Goal: Communication & Community: Answer question/provide support

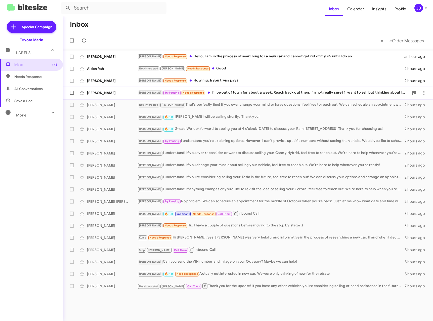
click at [104, 93] on div "[PERSON_NAME]" at bounding box center [112, 92] width 50 height 5
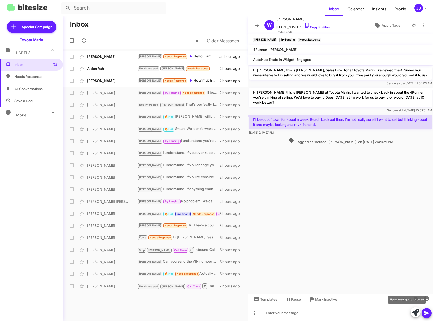
click at [412, 313] on icon at bounding box center [415, 312] width 7 height 7
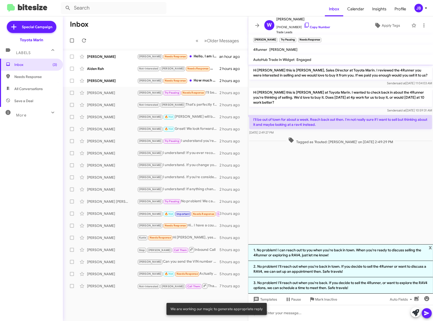
click at [312, 255] on li "1. No problem! I can reach out to you when you're back in town. When you're rea…" at bounding box center [340, 252] width 185 height 17
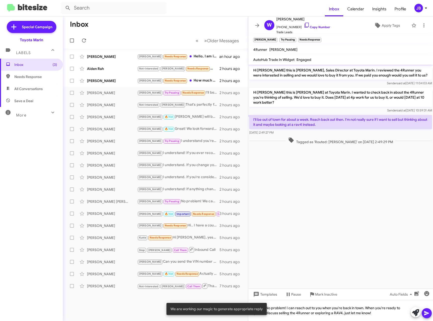
click at [427, 313] on icon at bounding box center [427, 313] width 5 height 4
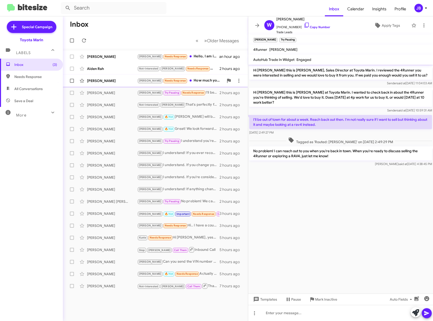
click at [114, 81] on div "[PERSON_NAME]" at bounding box center [112, 80] width 50 height 5
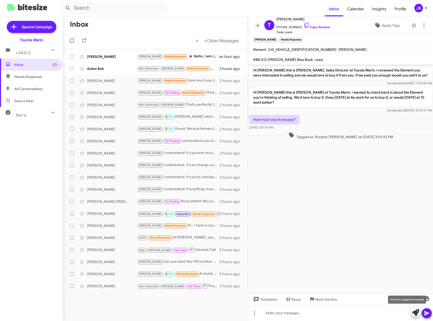
click at [418, 315] on icon at bounding box center [415, 312] width 7 height 7
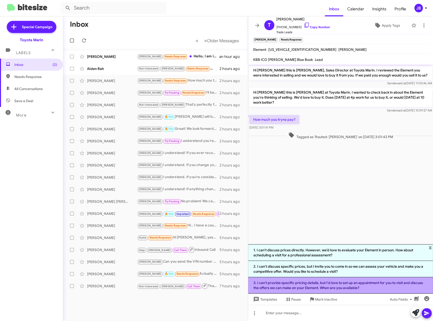
click at [336, 284] on li "3. I can't provide specific pricing details, but I'd love to set up an appointm…" at bounding box center [340, 285] width 185 height 16
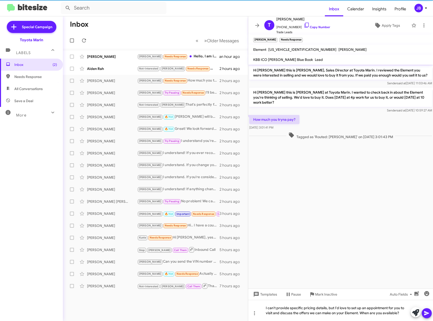
click at [427, 313] on icon at bounding box center [427, 313] width 5 height 4
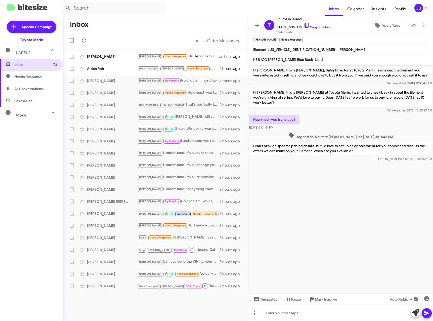
click at [188, 13] on form at bounding box center [193, 8] width 264 height 12
click at [116, 69] on div "Aiden Rah" at bounding box center [112, 68] width 50 height 5
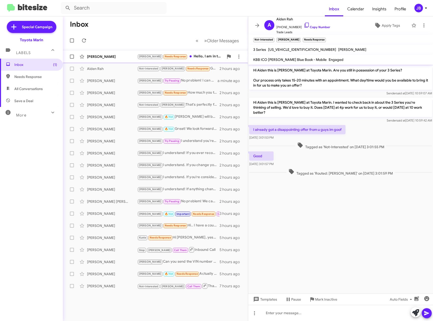
click at [98, 57] on div "[PERSON_NAME]" at bounding box center [112, 56] width 50 height 5
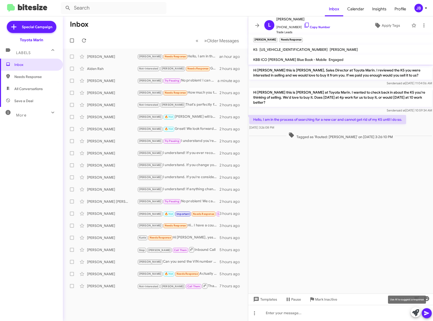
click at [415, 315] on icon at bounding box center [415, 312] width 7 height 7
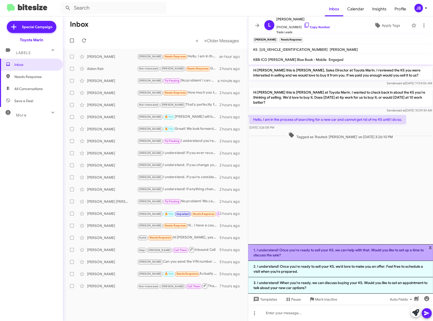
click at [327, 253] on li "1. I understand! Once you're ready to sell your K5, we can help with that. Woul…" at bounding box center [340, 252] width 185 height 17
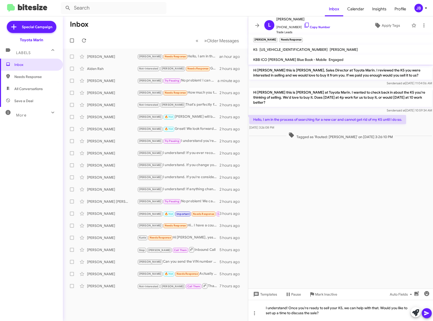
click at [431, 312] on button at bounding box center [427, 313] width 10 height 10
